Goal: Task Accomplishment & Management: Use online tool/utility

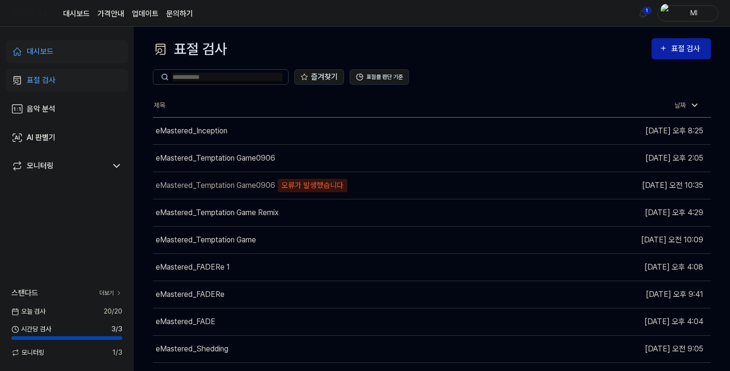
click at [38, 52] on div "대시보드" at bounding box center [40, 51] width 27 height 11
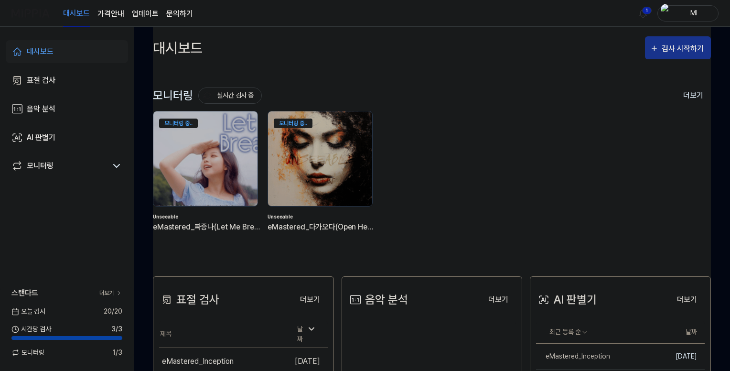
click at [677, 46] on div "검사 시작하기" at bounding box center [684, 49] width 44 height 12
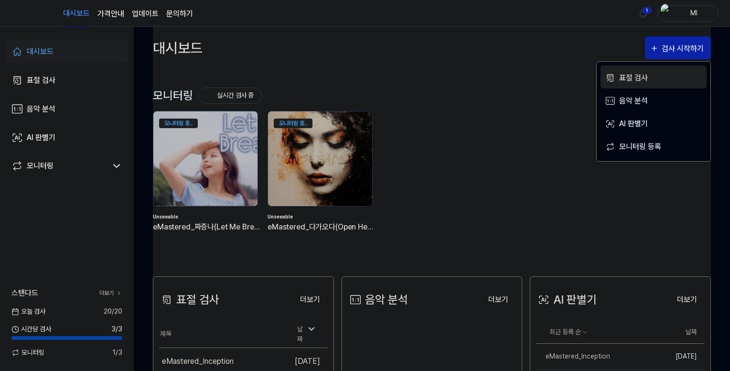
click at [634, 76] on div "표절 검사" at bounding box center [660, 78] width 83 height 12
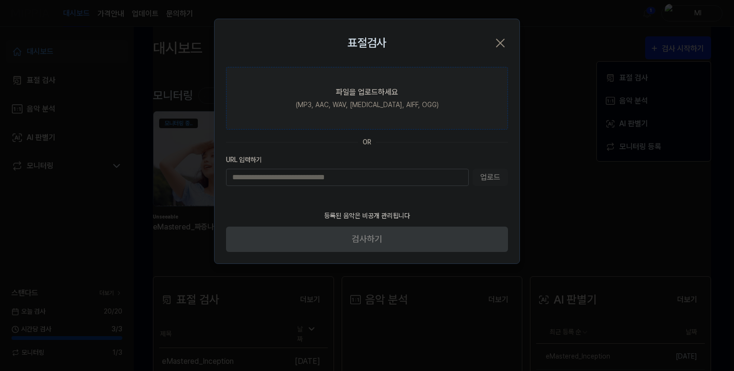
click at [385, 87] on div "파일을 업로드하세요" at bounding box center [367, 91] width 62 height 11
click at [0, 0] on input "파일을 업로드하세요 (MP3, AAC, WAV, [MEDICAL_DATA], AIFF, OGG)" at bounding box center [0, 0] width 0 height 0
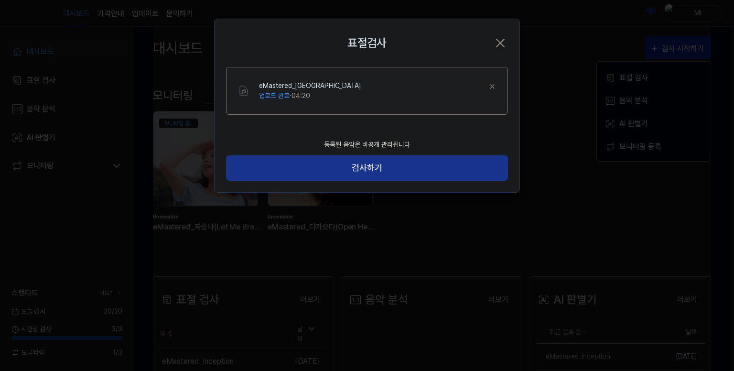
click at [386, 169] on button "검사하기" at bounding box center [367, 167] width 282 height 25
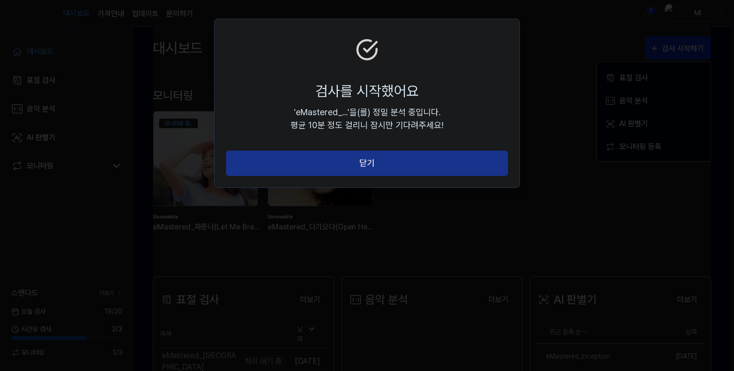
click at [383, 165] on button "닫기" at bounding box center [367, 162] width 282 height 25
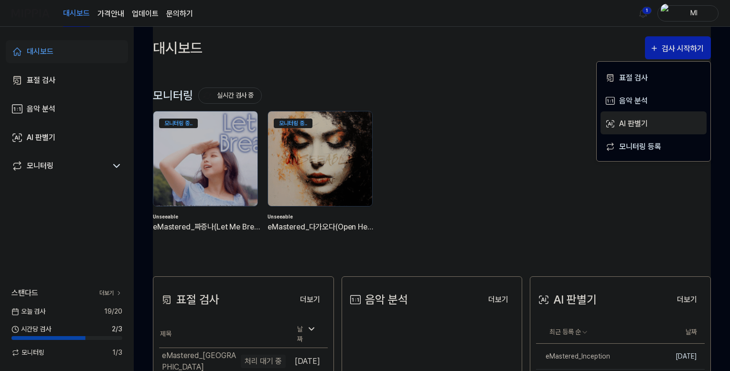
click at [631, 119] on div "AI 판별기" at bounding box center [660, 124] width 83 height 12
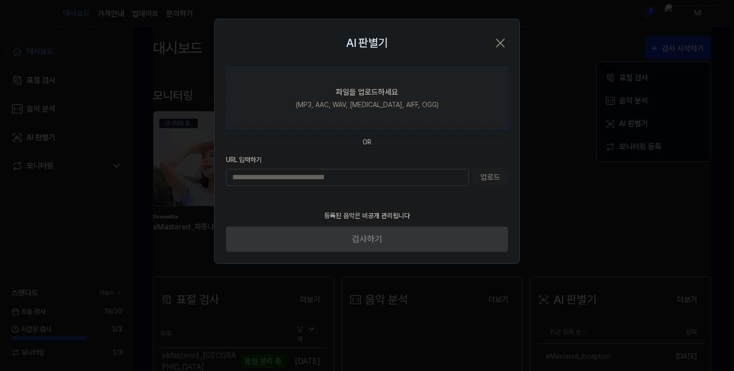
click at [359, 89] on div "파일을 업로드하세요" at bounding box center [367, 91] width 62 height 11
click at [0, 0] on input "파일을 업로드하세요 (MP3, AAC, WAV, [MEDICAL_DATA], AIFF, OGG)" at bounding box center [0, 0] width 0 height 0
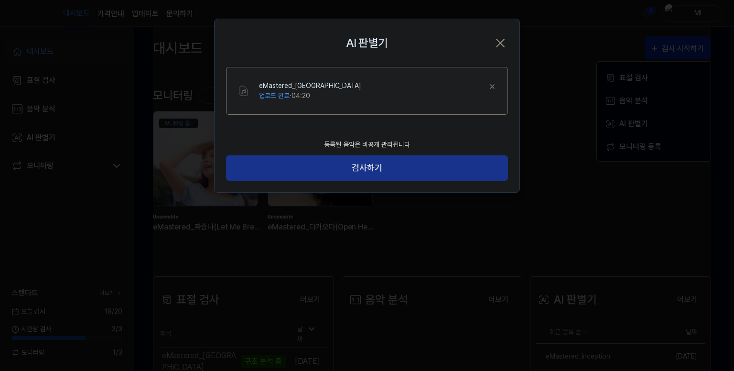
click at [417, 169] on button "검사하기" at bounding box center [367, 167] width 282 height 25
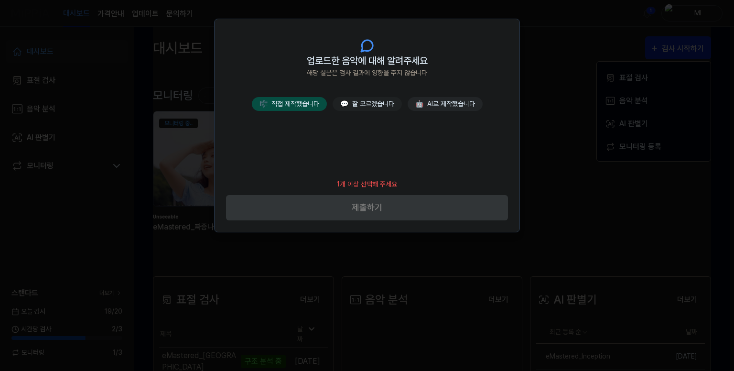
click at [295, 104] on button "🎼 직접 제작했습니다" at bounding box center [289, 104] width 75 height 14
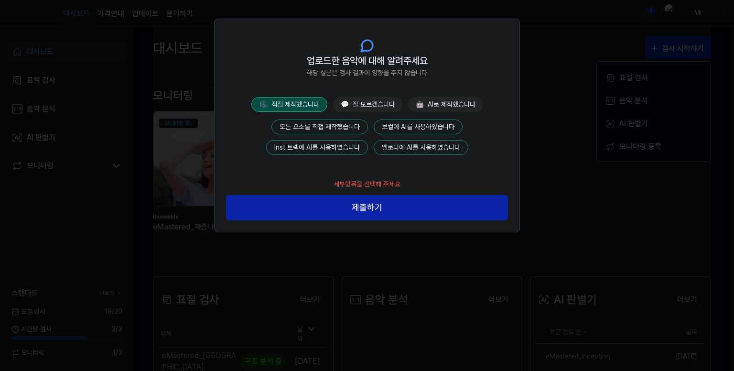
click at [314, 124] on button "모든 요소를 직접 제작했습니다" at bounding box center [319, 126] width 97 height 15
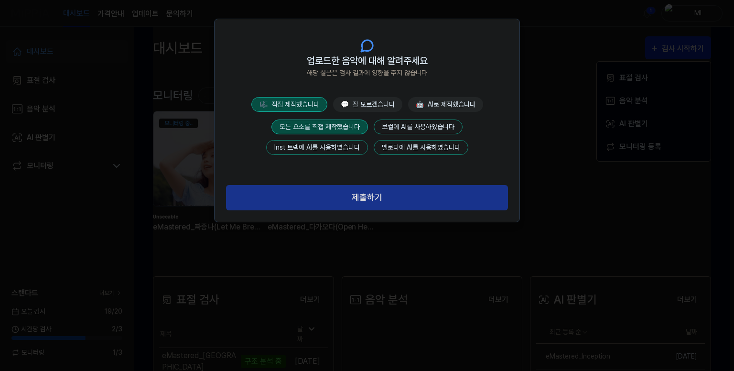
click at [355, 200] on button "제출하기" at bounding box center [367, 197] width 282 height 25
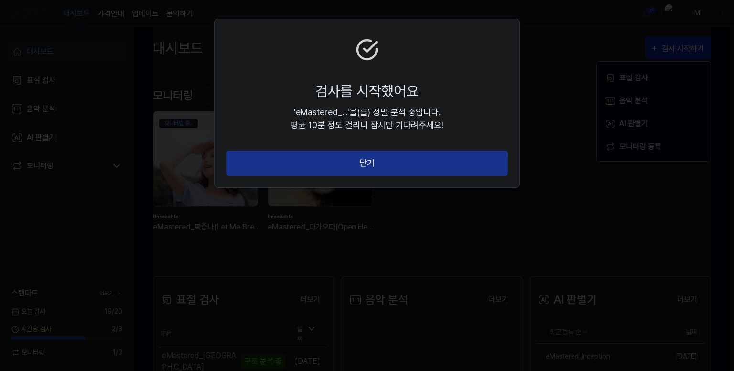
click at [394, 173] on button "닫기" at bounding box center [367, 162] width 282 height 25
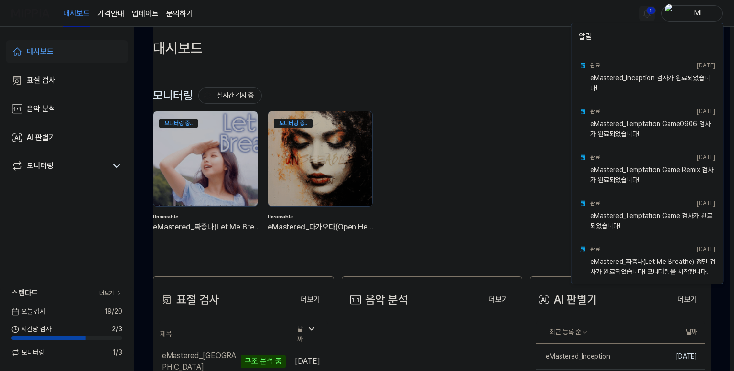
click at [644, 11] on html "대시보드 가격안내 업데이트 문의하기 1 Ml 대시보드 표절 검사 음악 분석 AI 판별기 모니터링 스탠다드 더보기 [DATE] 검사 19 / 2…" at bounding box center [367, 185] width 734 height 371
click at [521, 18] on html "대시보드 가격안내 업데이트 문의하기 1 Ml 대시보드 표절 검사 음악 분석 AI 판별기 모니터링 스탠다드 더보기 [DATE] 검사 19 / 2…" at bounding box center [367, 185] width 734 height 371
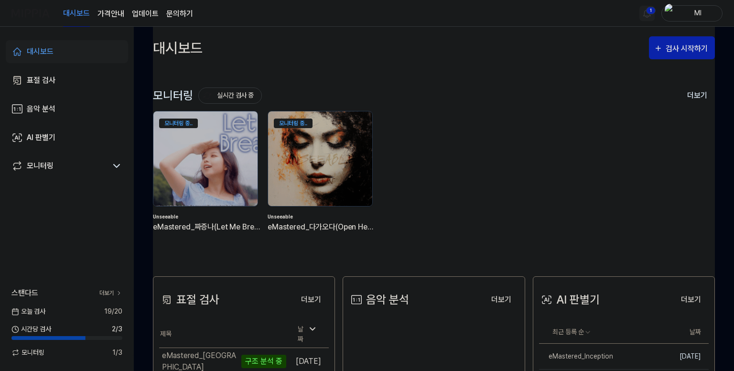
click at [646, 11] on html "대시보드 가격안내 업데이트 문의하기 1 Ml 대시보드 표절 검사 음악 분석 AI 판별기 모니터링 스탠다드 더보기 [DATE] 검사 19 / 2…" at bounding box center [367, 185] width 734 height 371
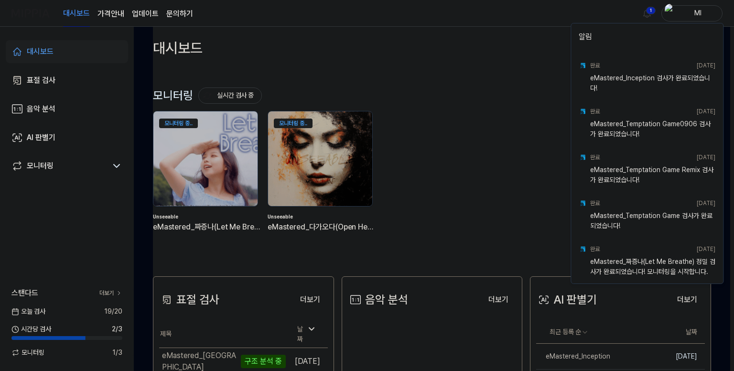
click at [499, 21] on html "대시보드 가격안내 업데이트 문의하기 1 Ml 대시보드 표절 검사 음악 분석 AI 판별기 모니터링 스탠다드 더보기 [DATE] 검사 19 / 2…" at bounding box center [367, 185] width 734 height 371
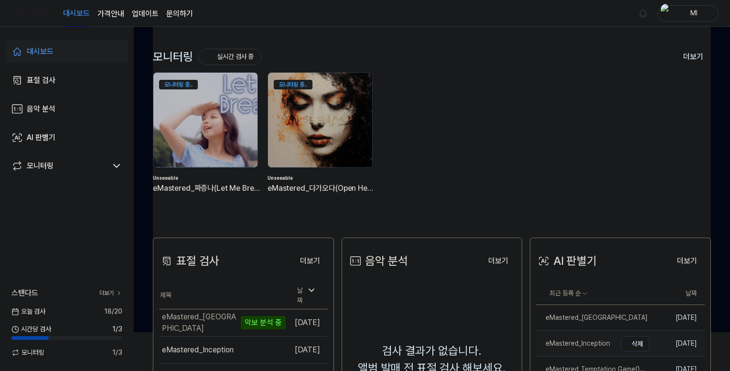
scroll to position [96, 0]
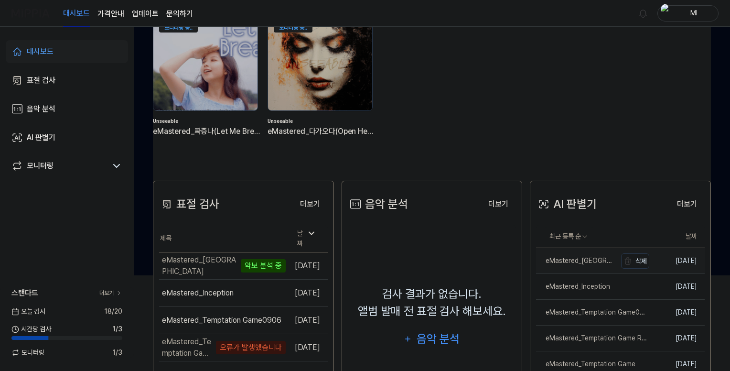
click at [583, 262] on div "eMastered_[GEOGRAPHIC_DATA]" at bounding box center [576, 261] width 80 height 10
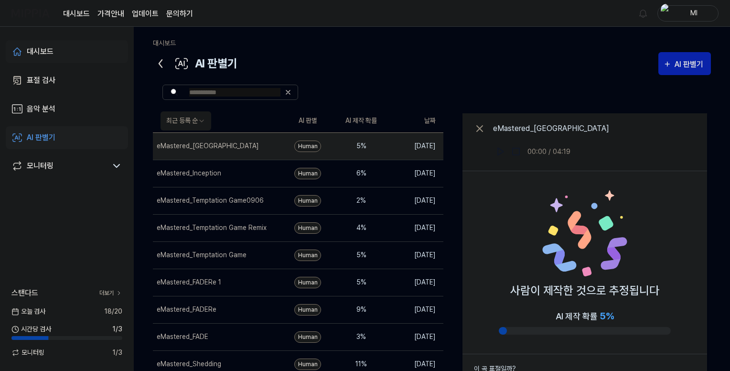
click at [34, 48] on div "대시보드" at bounding box center [40, 51] width 27 height 11
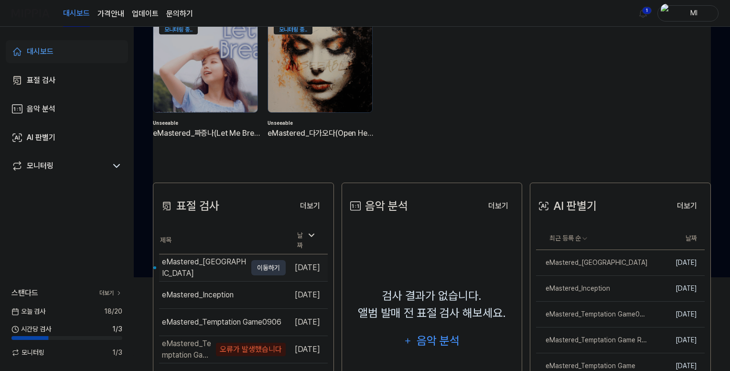
scroll to position [96, 0]
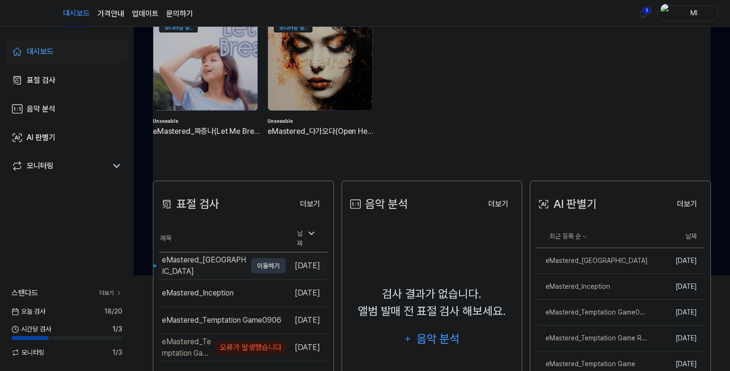
click at [202, 258] on div "eMastered_[GEOGRAPHIC_DATA]" at bounding box center [204, 265] width 85 height 23
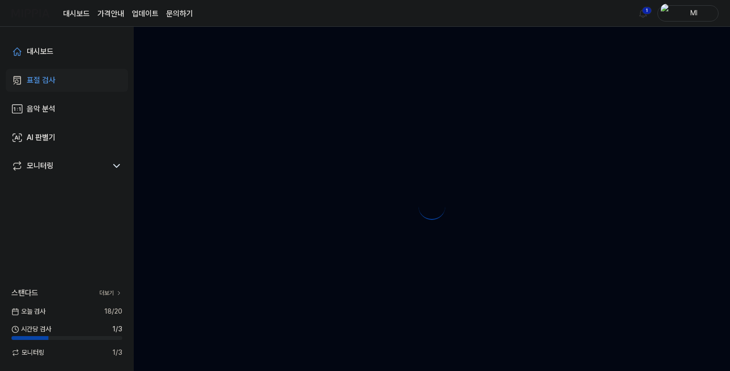
scroll to position [0, 0]
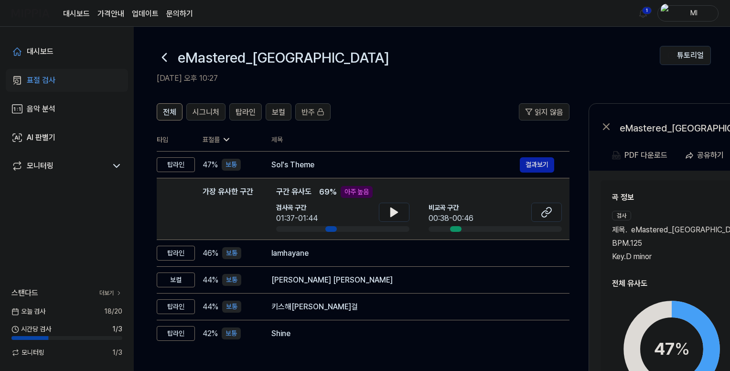
click at [17, 14] on img at bounding box center [30, 13] width 38 height 26
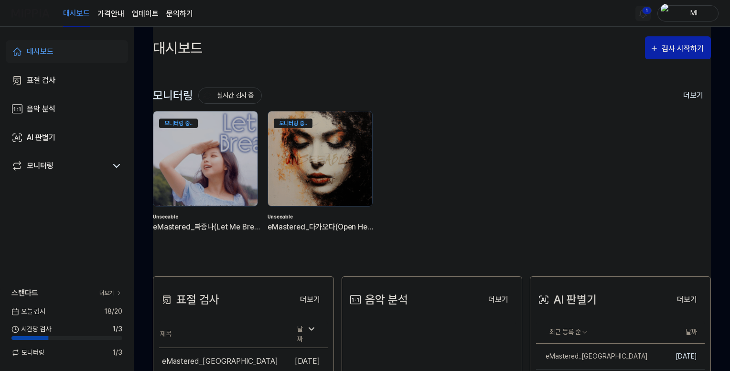
click at [642, 10] on html "대시보드 가격안내 업데이트 문의하기 1 Ml 대시보드 표절 검사 음악 분석 AI 판별기 모니터링 스탠다드 더보기 [DATE] 검사 18 / 2…" at bounding box center [365, 185] width 730 height 371
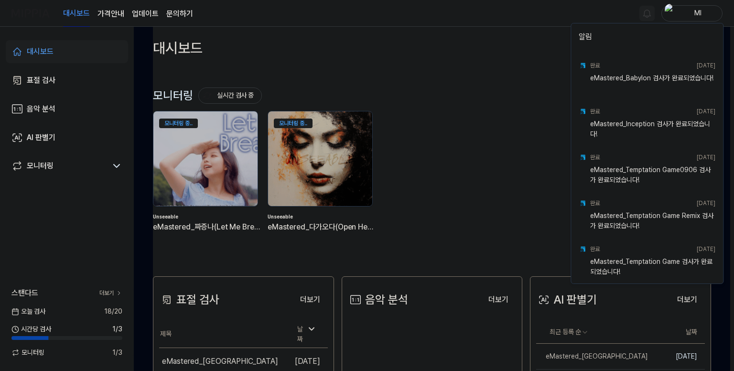
click at [482, 30] on html "대시보드 가격안내 업데이트 문의하기 Ml 대시보드 표절 검사 음악 분석 AI 판별기 모니터링 스탠다드 더보기 [DATE] 검사 18 / 20 …" at bounding box center [367, 185] width 734 height 371
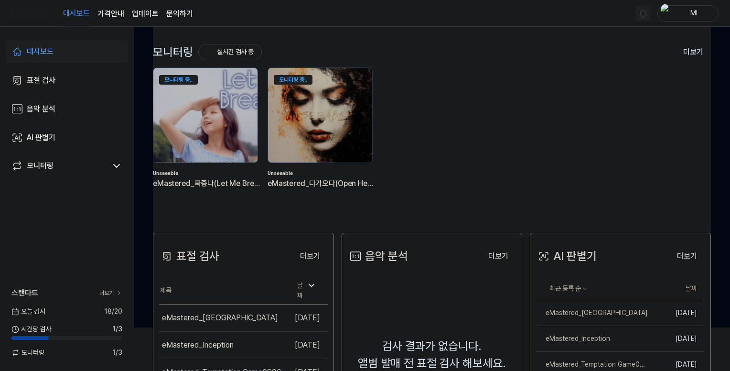
scroll to position [96, 0]
